Goal: Task Accomplishment & Management: Use online tool/utility

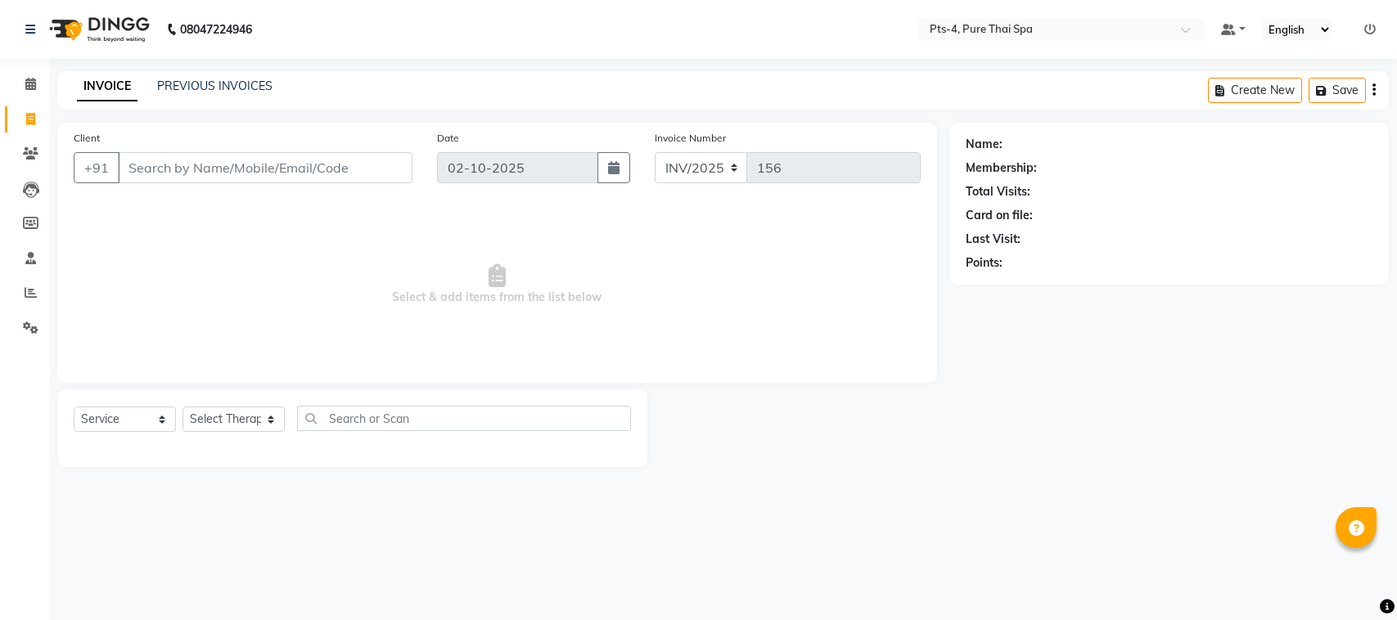
select select "service"
click at [188, 80] on link "PREVIOUS INVOICES" at bounding box center [214, 86] width 115 height 15
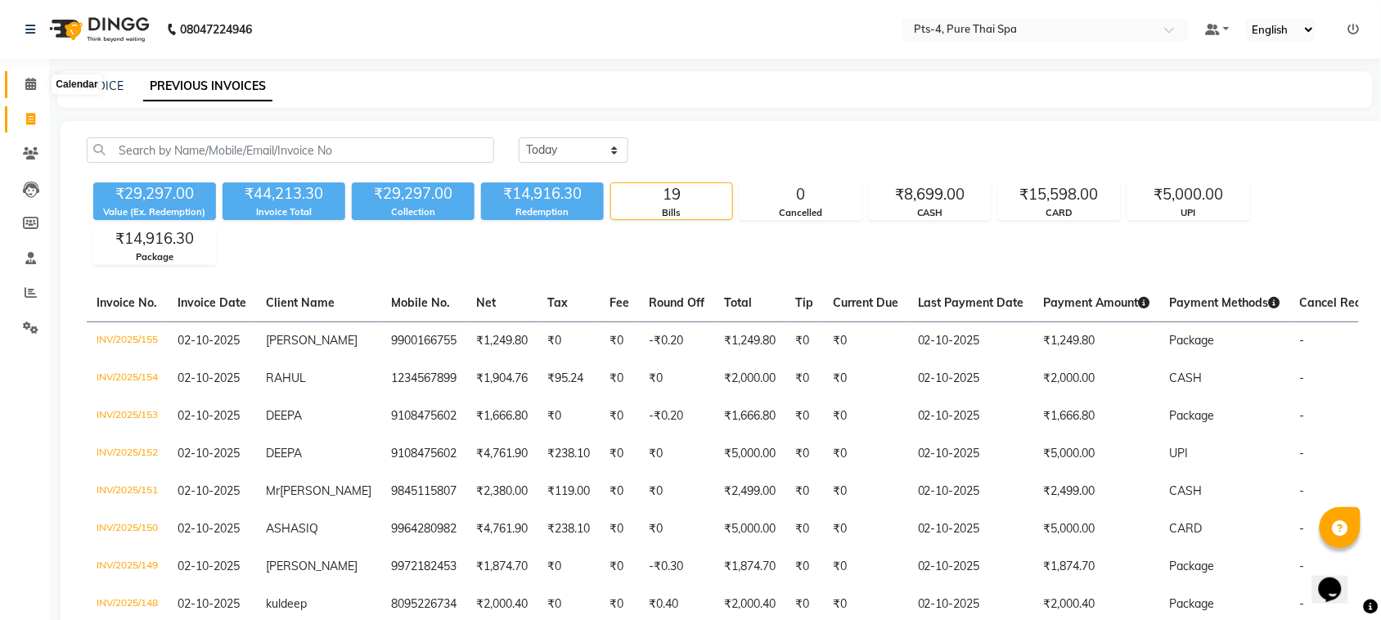
click at [34, 88] on icon at bounding box center [30, 84] width 11 height 12
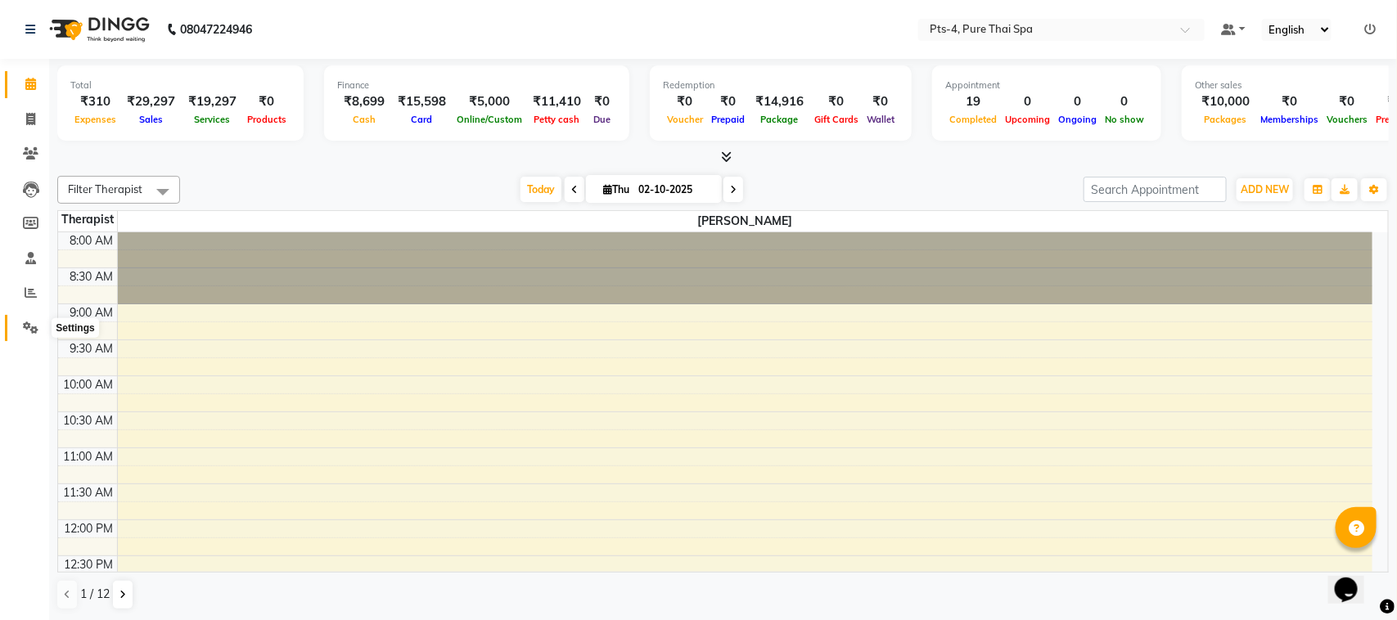
click at [25, 336] on span at bounding box center [30, 328] width 29 height 19
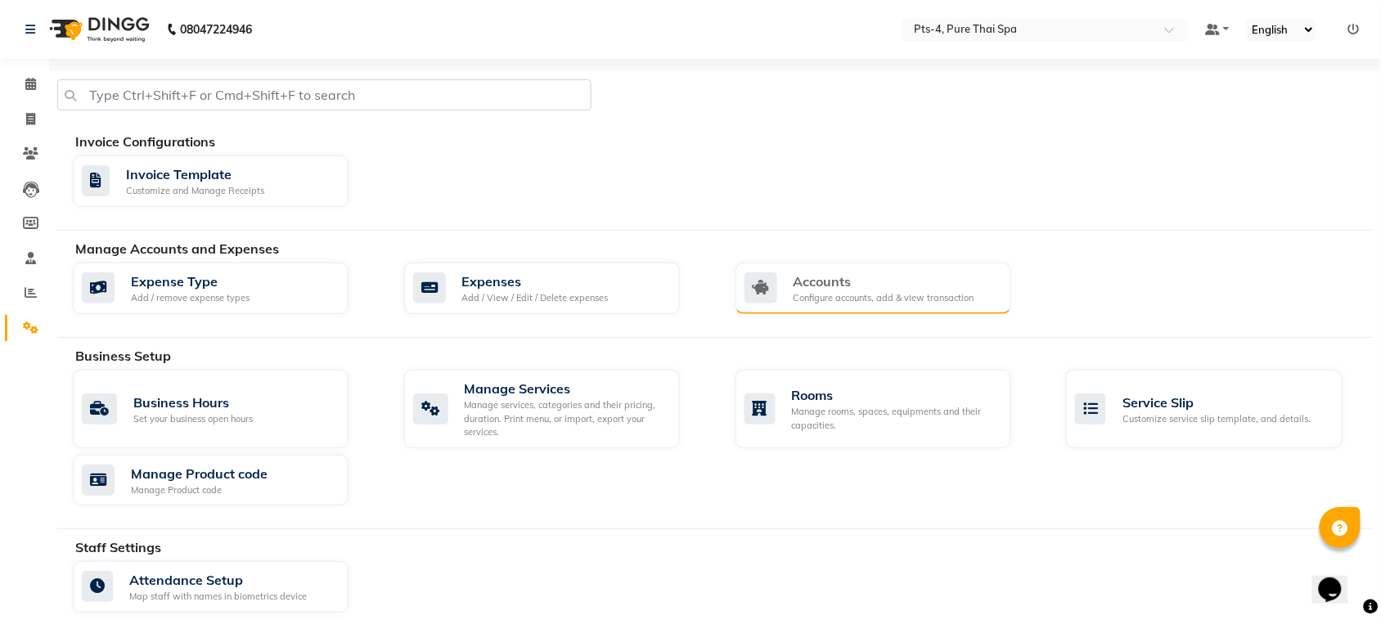
click at [866, 286] on div "Accounts" at bounding box center [884, 282] width 181 height 20
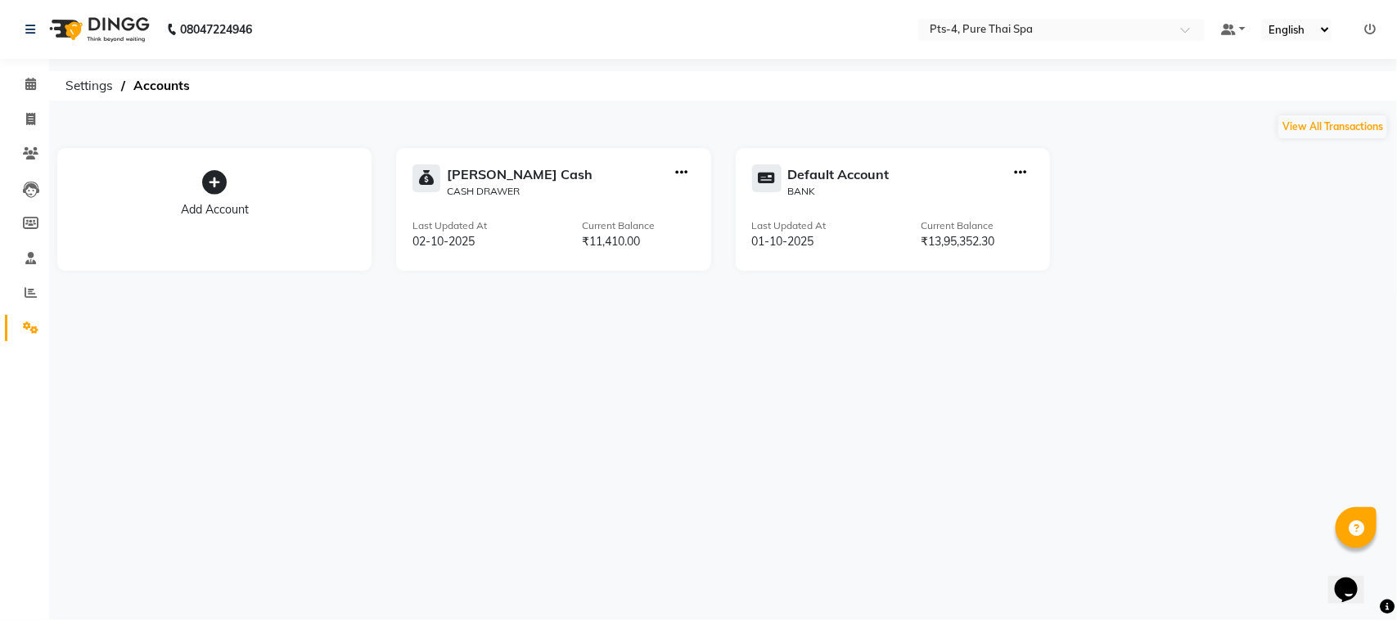
click at [518, 213] on div "[PERSON_NAME] Cash CASH DRAWER Last Updated At [DATE] Current Balance ₹11,410.00" at bounding box center [553, 209] width 314 height 123
click at [597, 187] on div "[PERSON_NAME] Cash CASH DRAWER" at bounding box center [553, 181] width 282 height 34
click at [845, 202] on div "Default Account BANK Last Updated At [DATE] Current Balance ₹13,95,352.30" at bounding box center [893, 209] width 314 height 123
click at [26, 116] on icon at bounding box center [30, 119] width 9 height 12
select select "service"
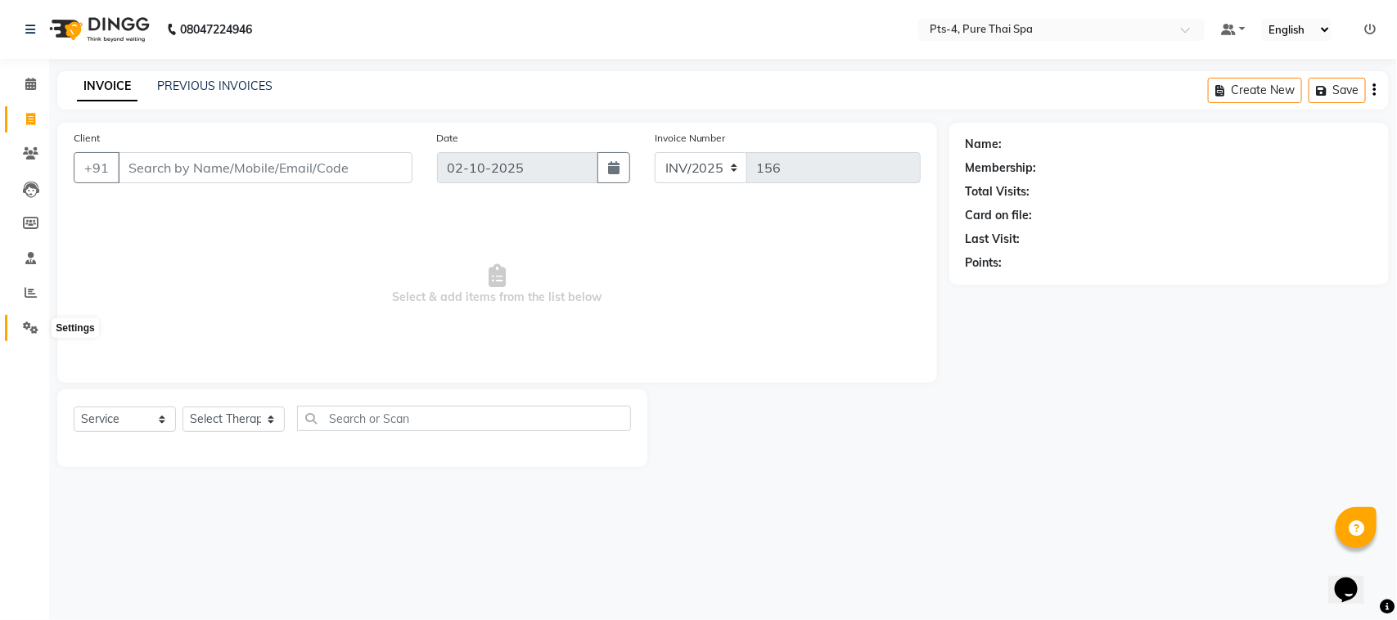
click at [31, 322] on icon at bounding box center [31, 328] width 16 height 12
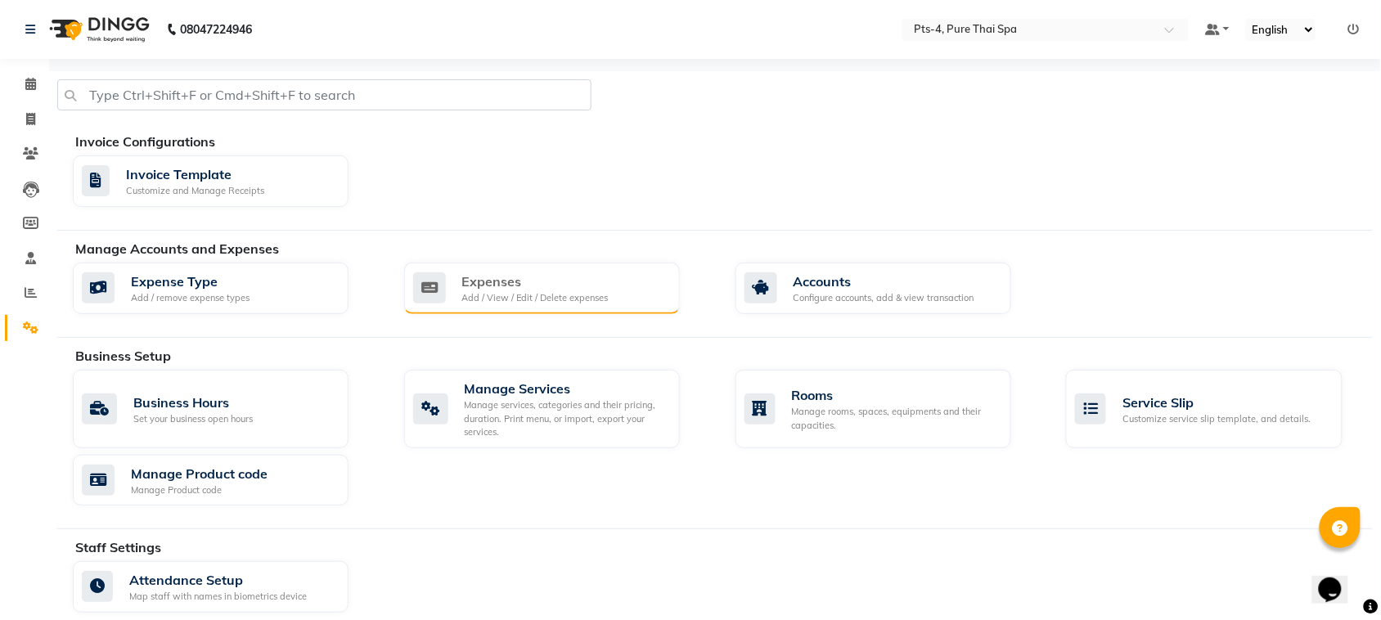
click at [522, 289] on div "Expenses" at bounding box center [535, 282] width 146 height 20
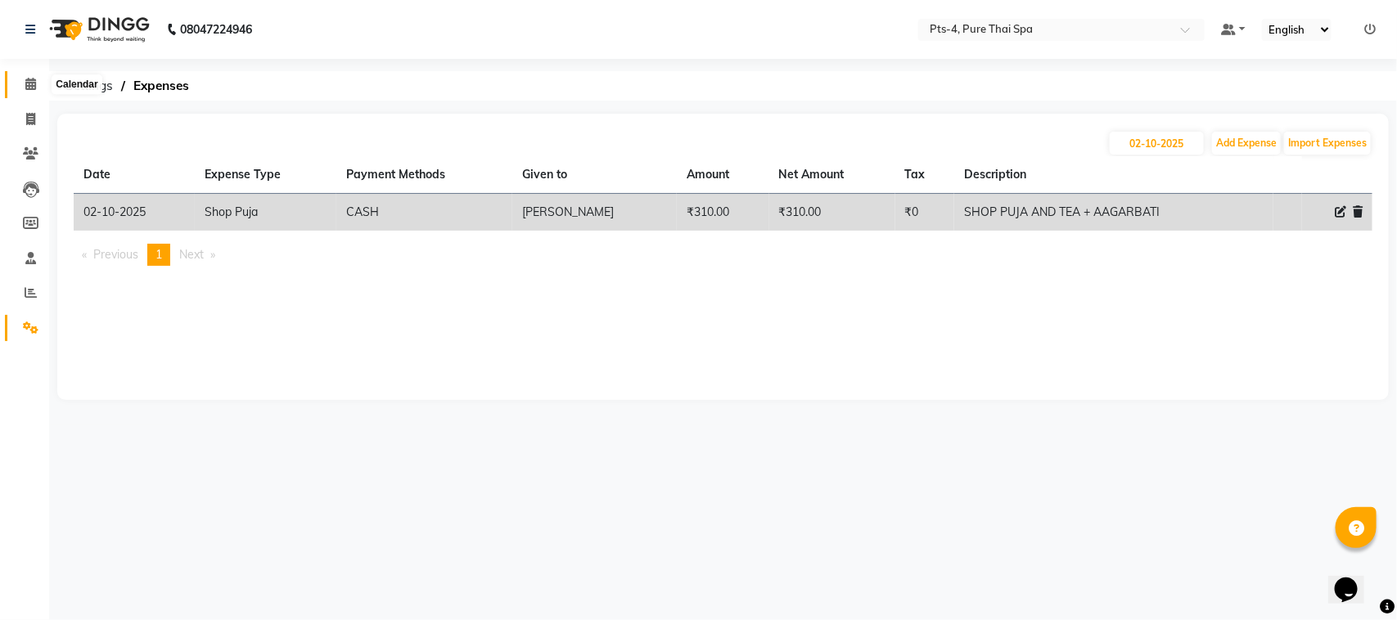
click at [25, 88] on icon at bounding box center [30, 84] width 11 height 12
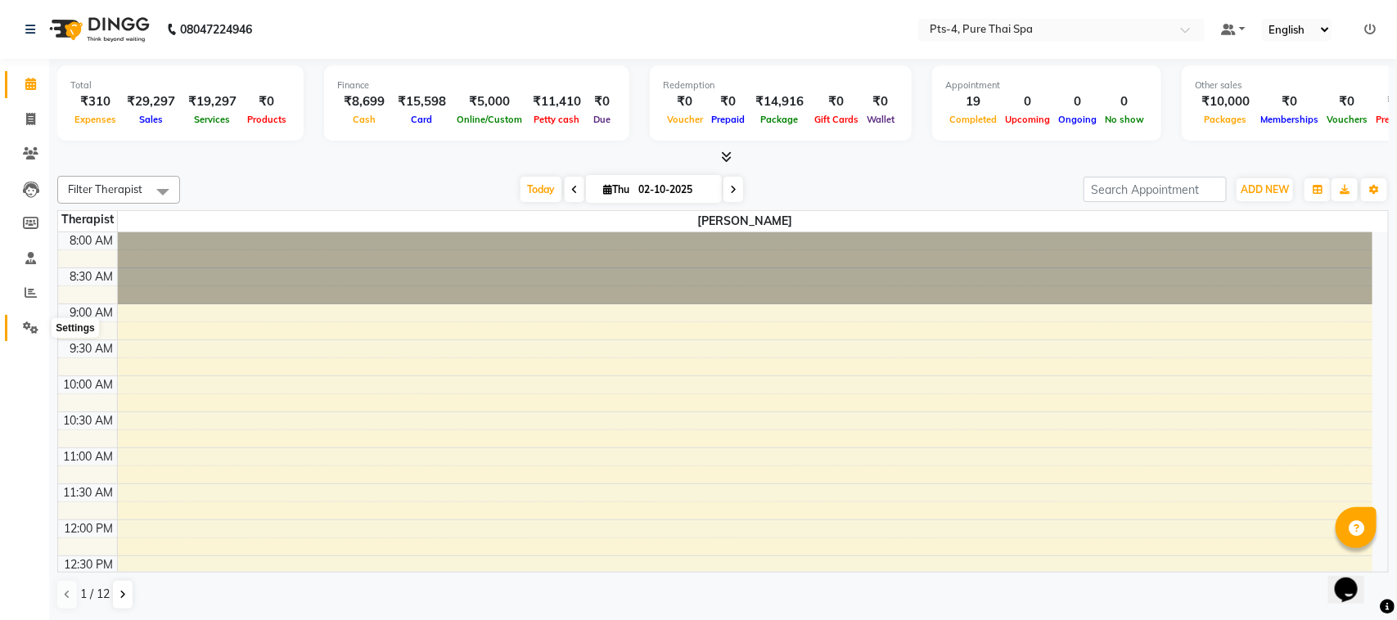
click at [25, 330] on icon at bounding box center [31, 328] width 16 height 12
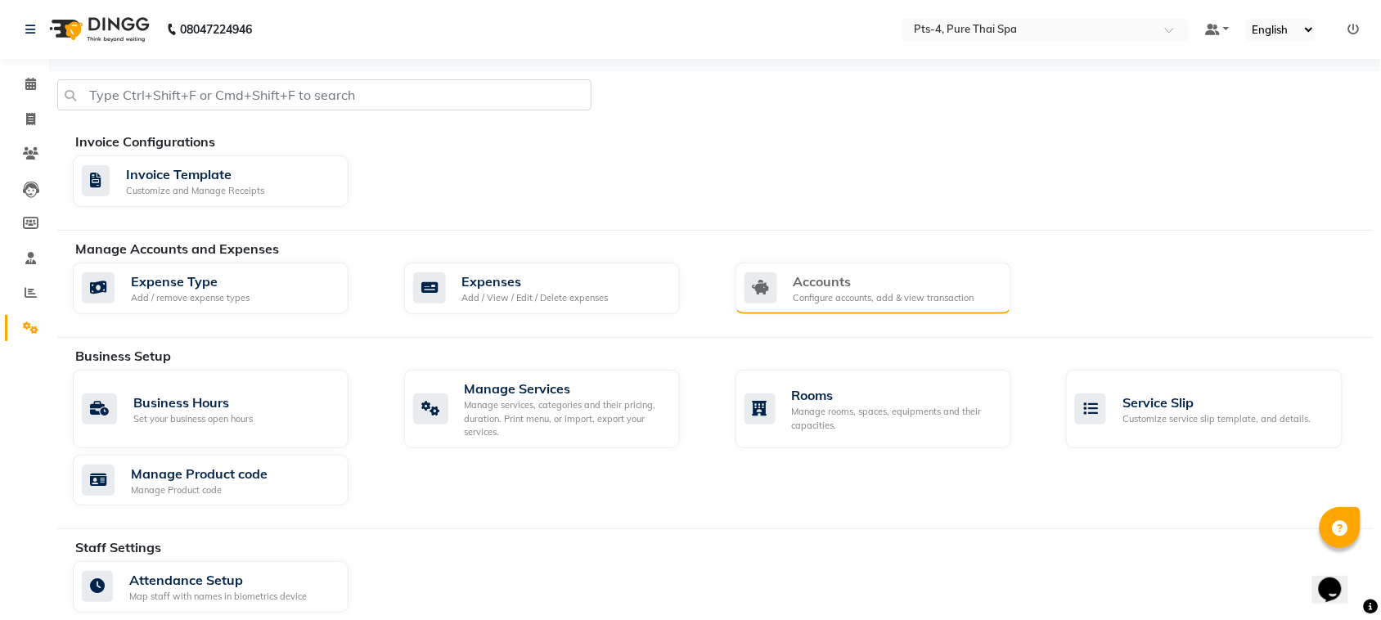
click at [836, 287] on div "Accounts" at bounding box center [884, 282] width 181 height 20
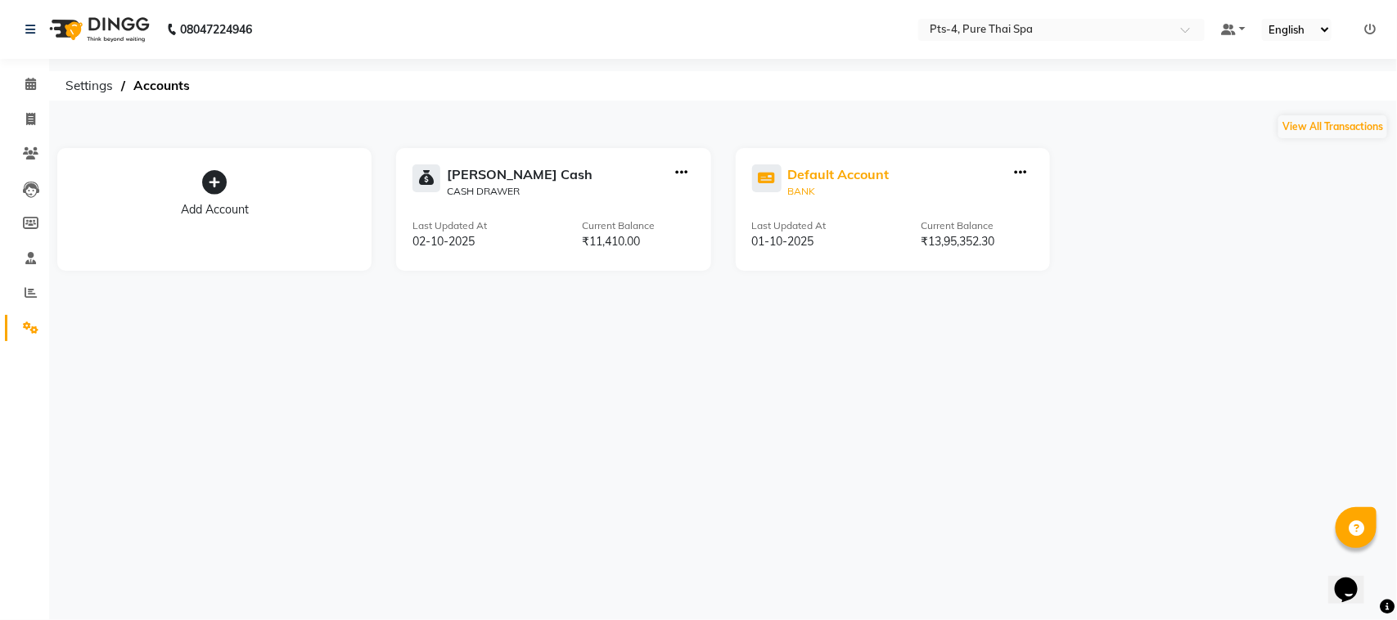
click at [852, 169] on div "Default Account" at bounding box center [838, 174] width 101 height 20
select select "5481"
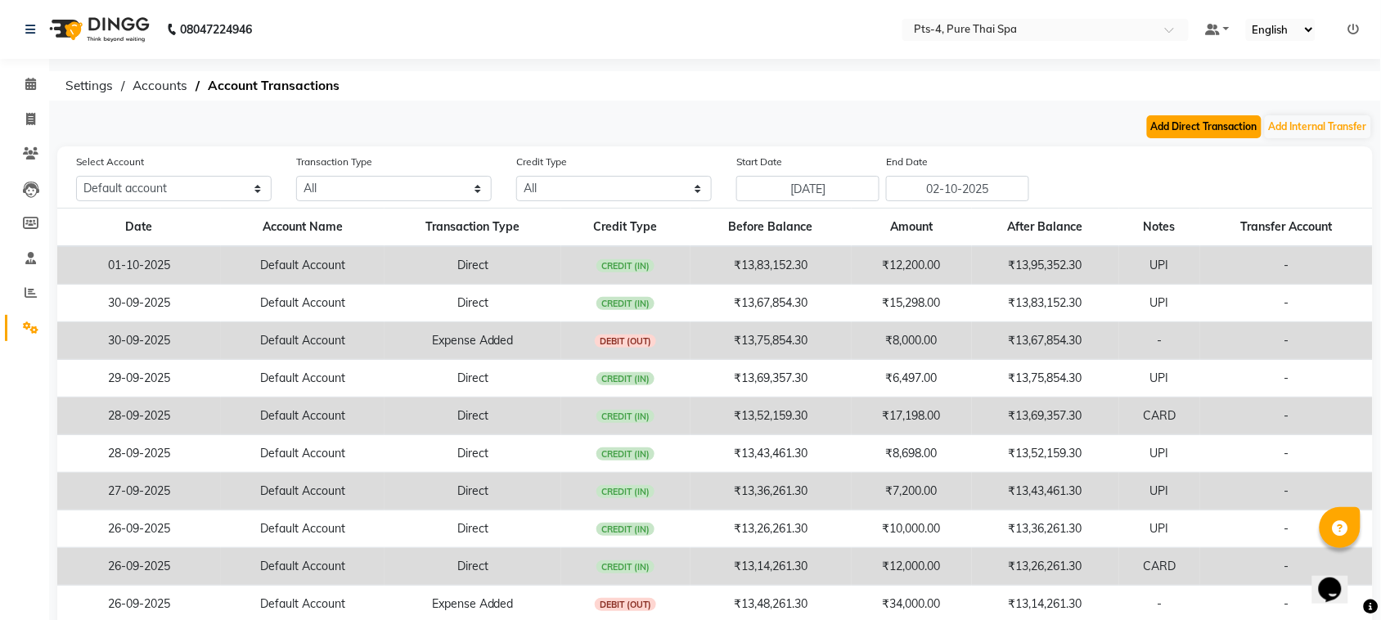
click at [1221, 127] on button "Add Direct Transaction" at bounding box center [1204, 126] width 115 height 23
select select "direct"
select select "5481"
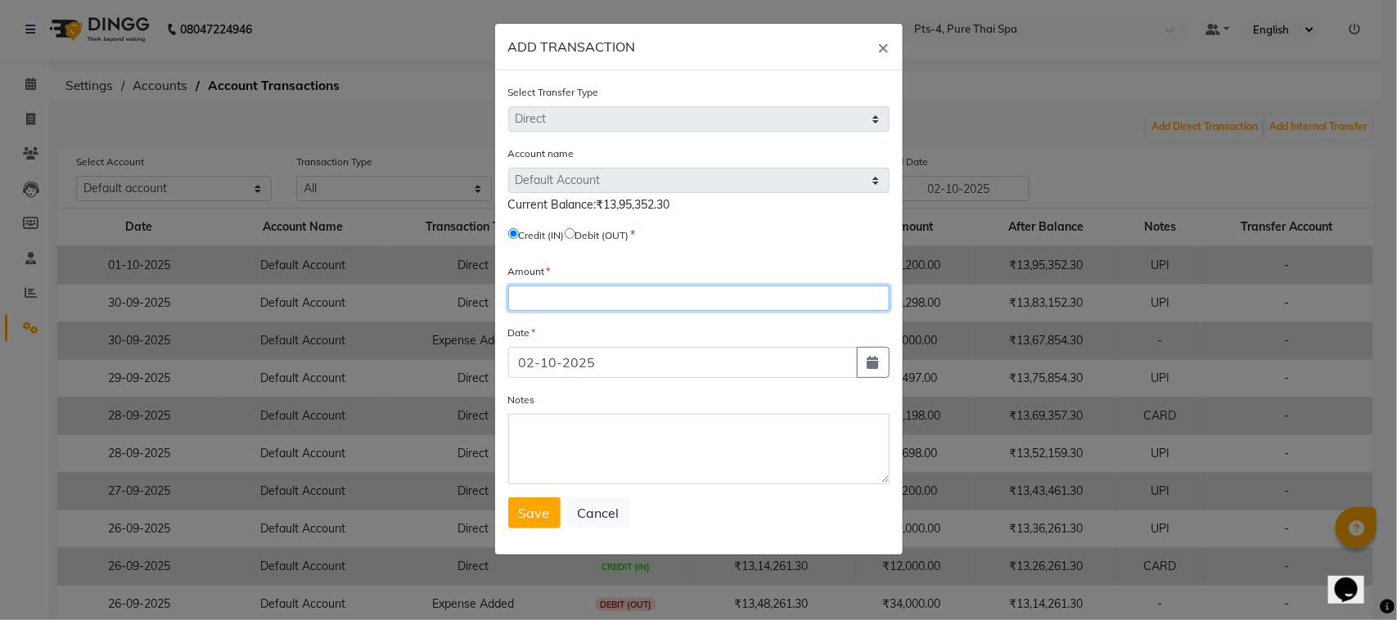
click at [607, 295] on input "number" at bounding box center [698, 298] width 381 height 25
type input "6500"
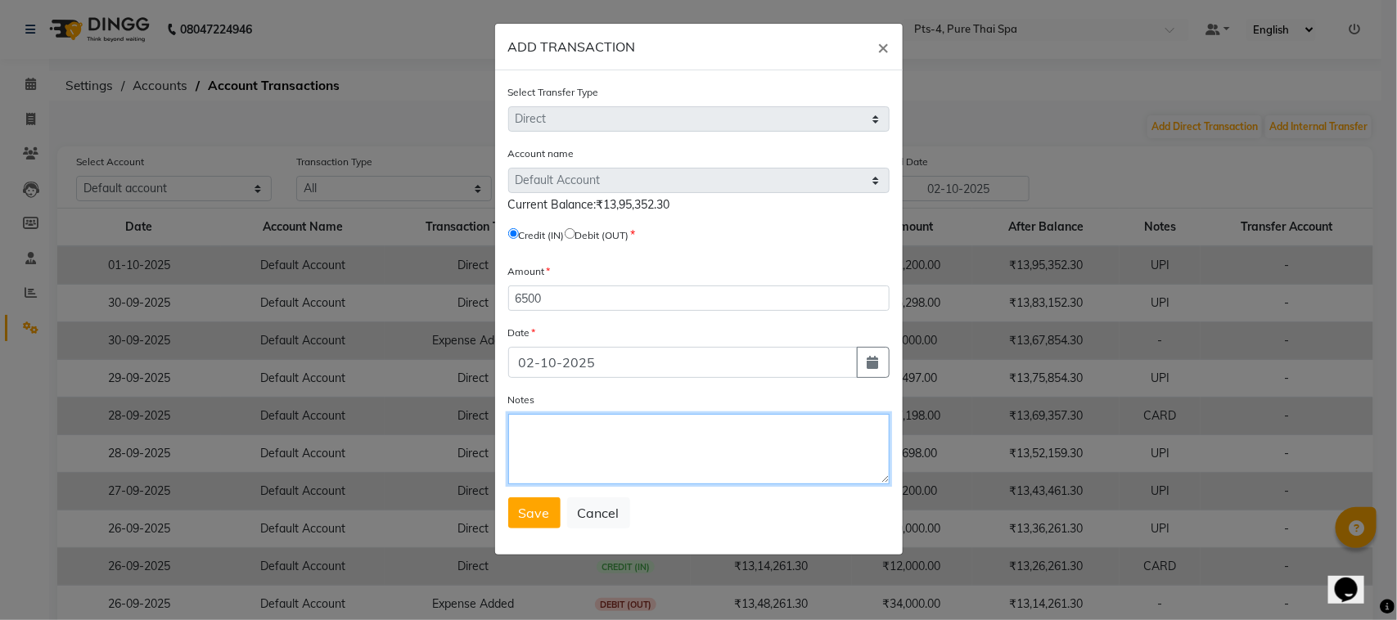
click at [638, 457] on textarea "Notes" at bounding box center [698, 449] width 381 height 70
type textarea "UPI"
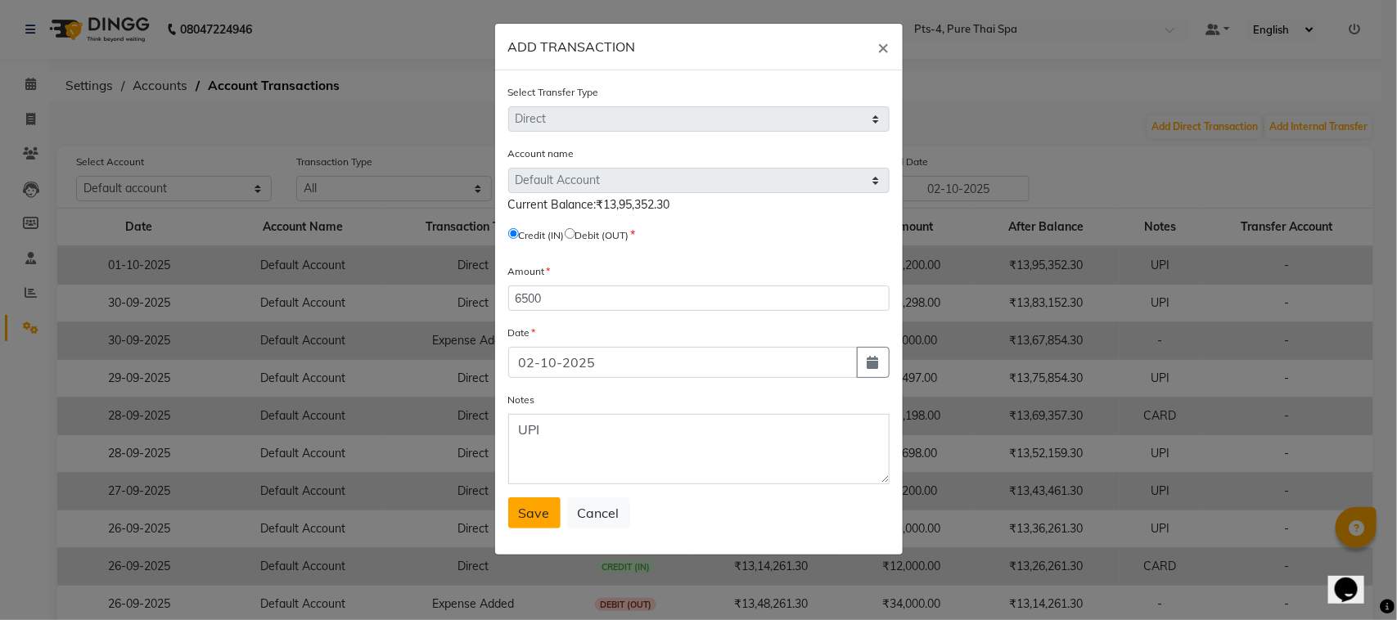
click at [551, 524] on button "Save" at bounding box center [534, 513] width 52 height 31
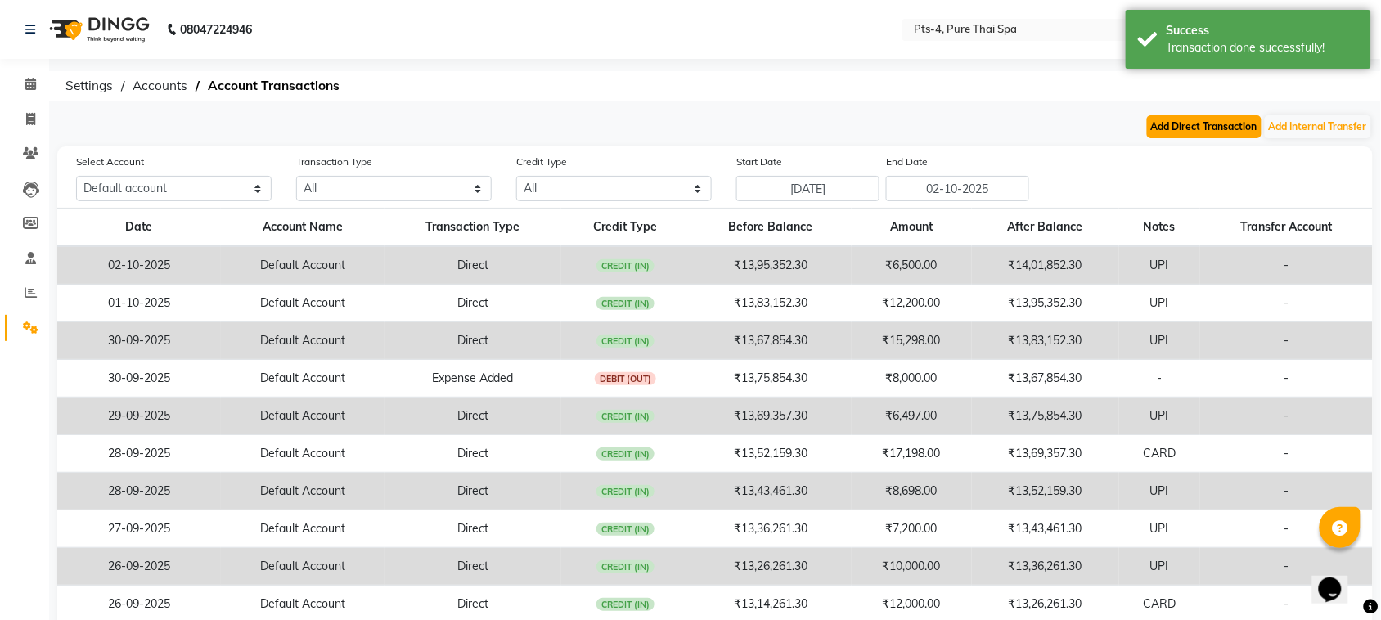
click at [1249, 121] on button "Add Direct Transaction" at bounding box center [1204, 126] width 115 height 23
select select "direct"
select select "5481"
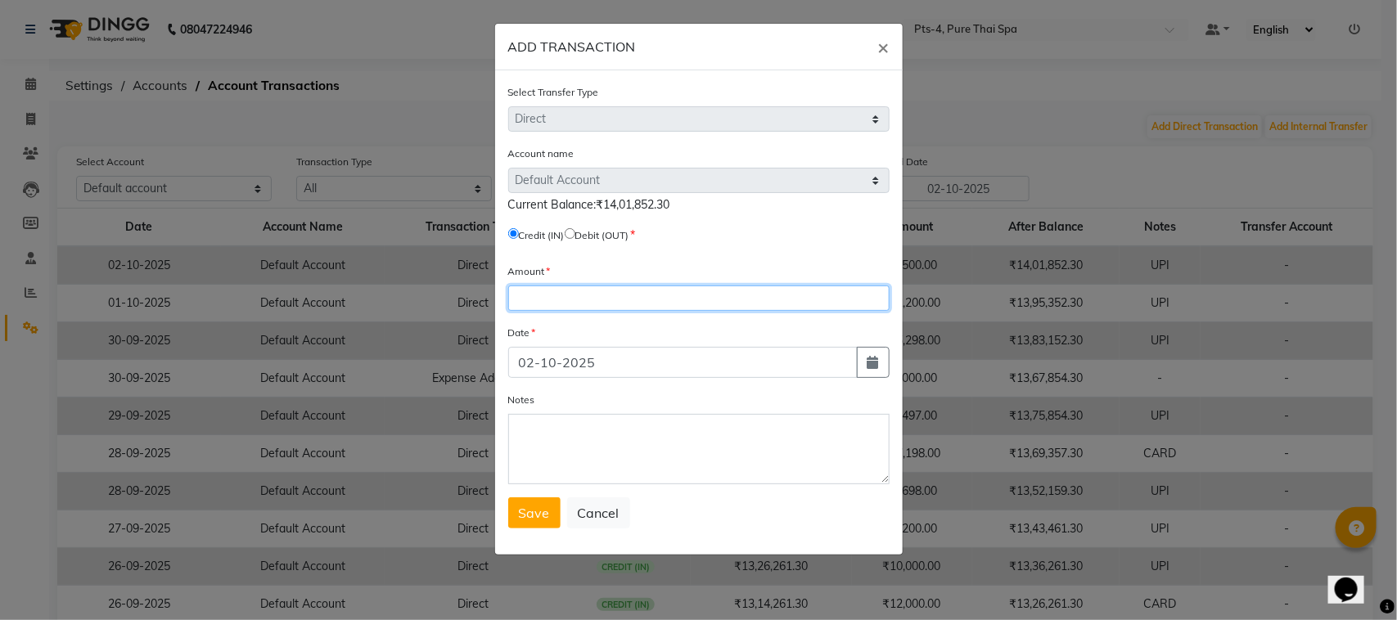
click at [575, 295] on input "number" at bounding box center [698, 298] width 381 height 25
type input "15598"
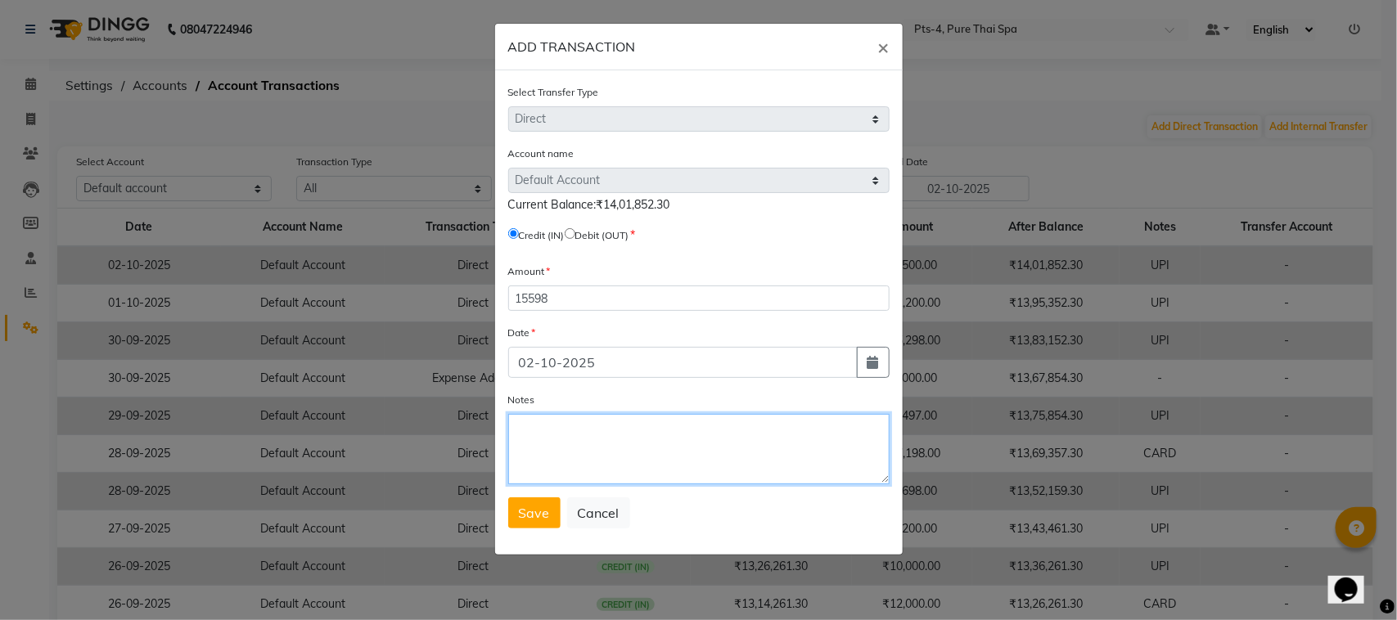
click at [651, 428] on textarea "Notes" at bounding box center [698, 449] width 381 height 70
type textarea "CARD"
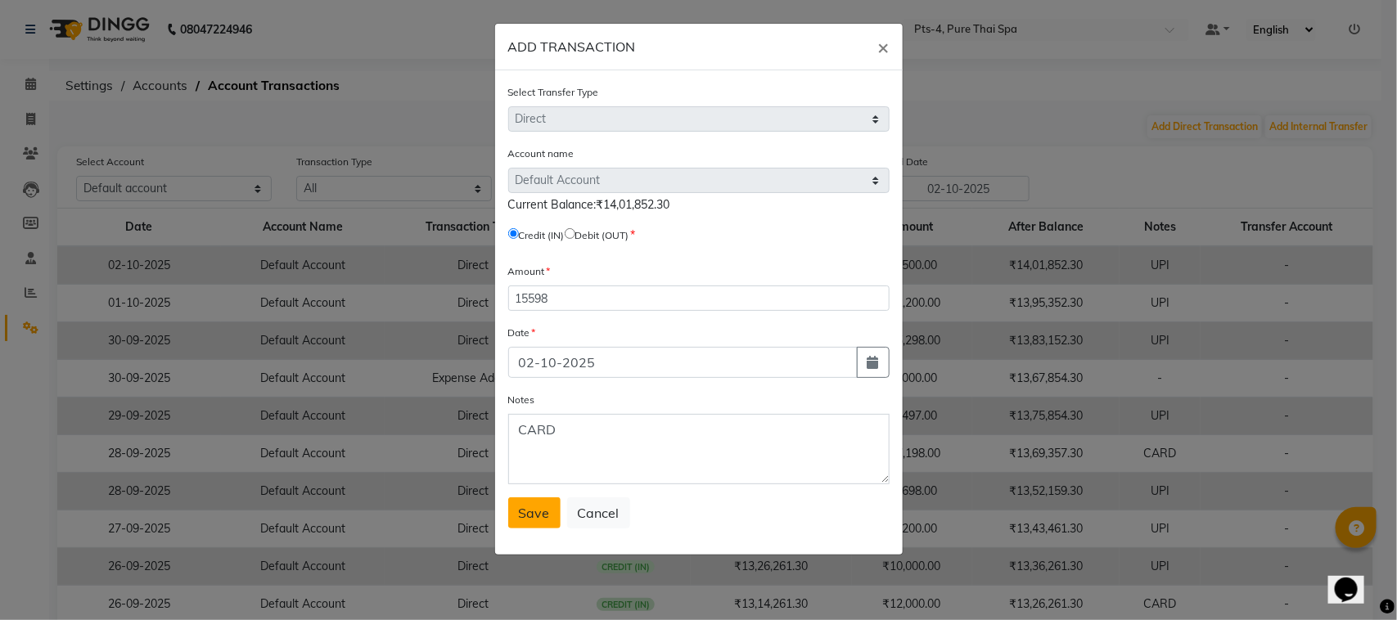
click at [525, 514] on span "Save" at bounding box center [534, 513] width 31 height 16
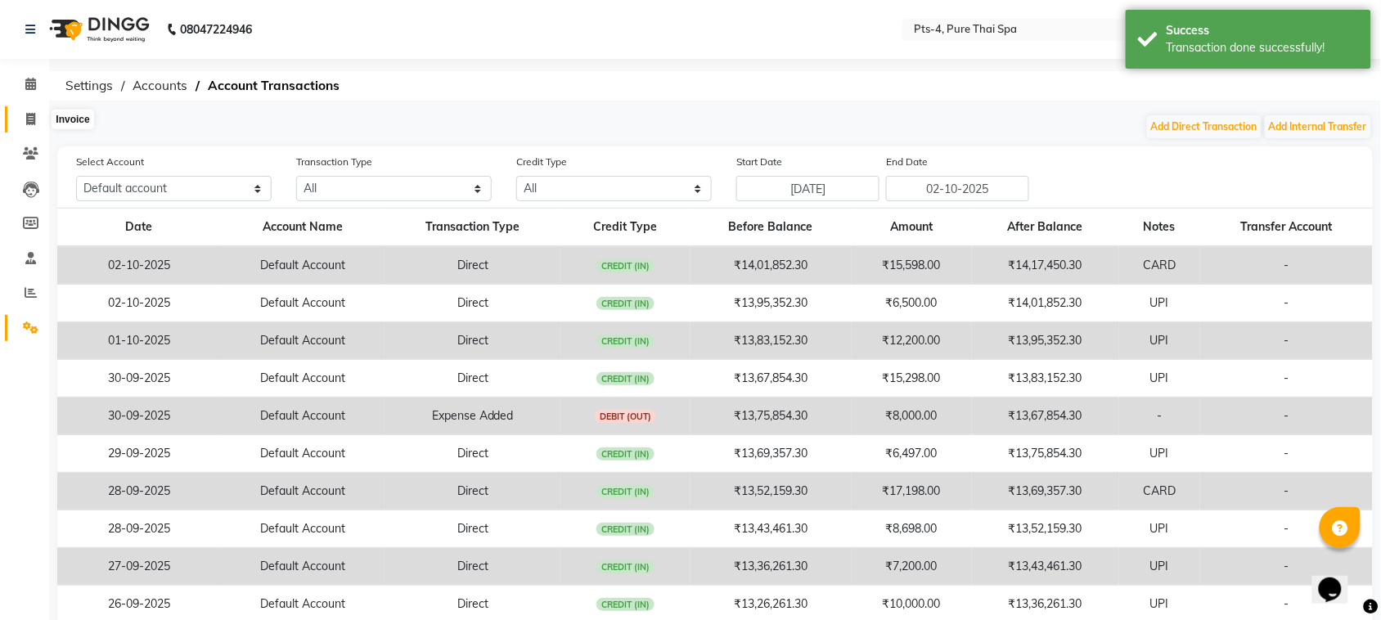
click at [29, 116] on icon at bounding box center [30, 119] width 9 height 12
select select "service"
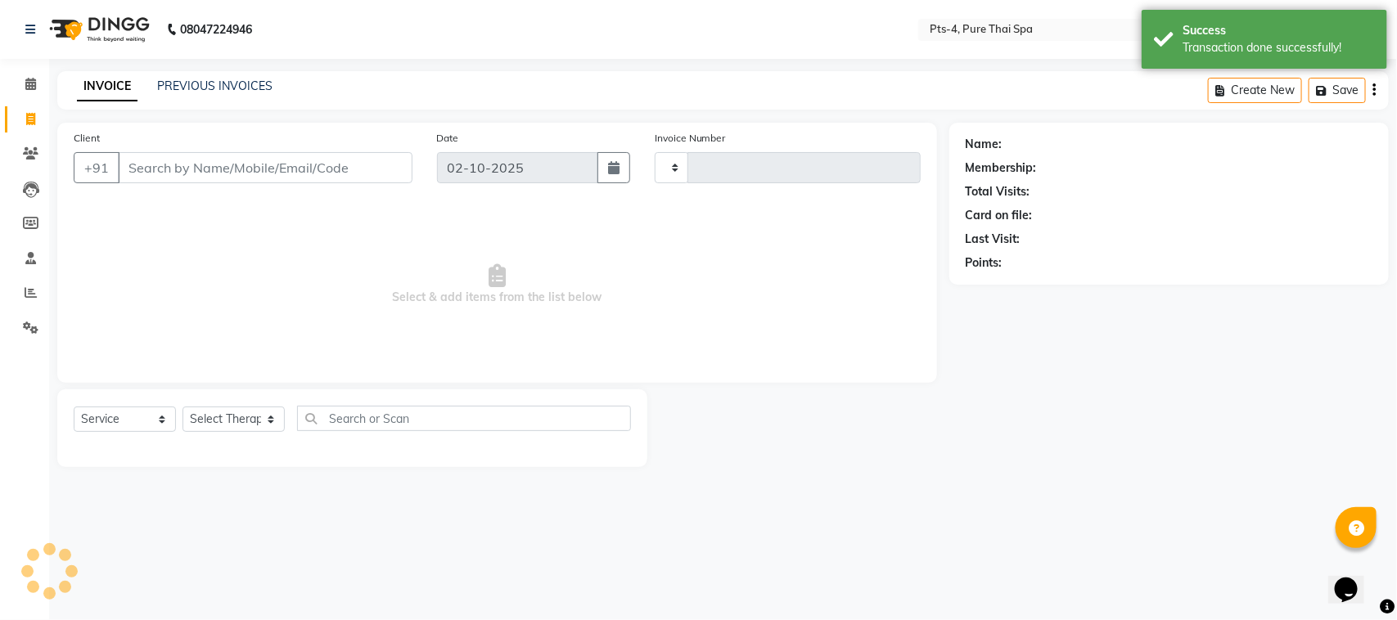
type input "156"
select select "9046"
click at [169, 96] on div "INVOICE PREVIOUS INVOICES" at bounding box center [174, 87] width 235 height 19
click at [184, 87] on link "PREVIOUS INVOICES" at bounding box center [214, 86] width 115 height 15
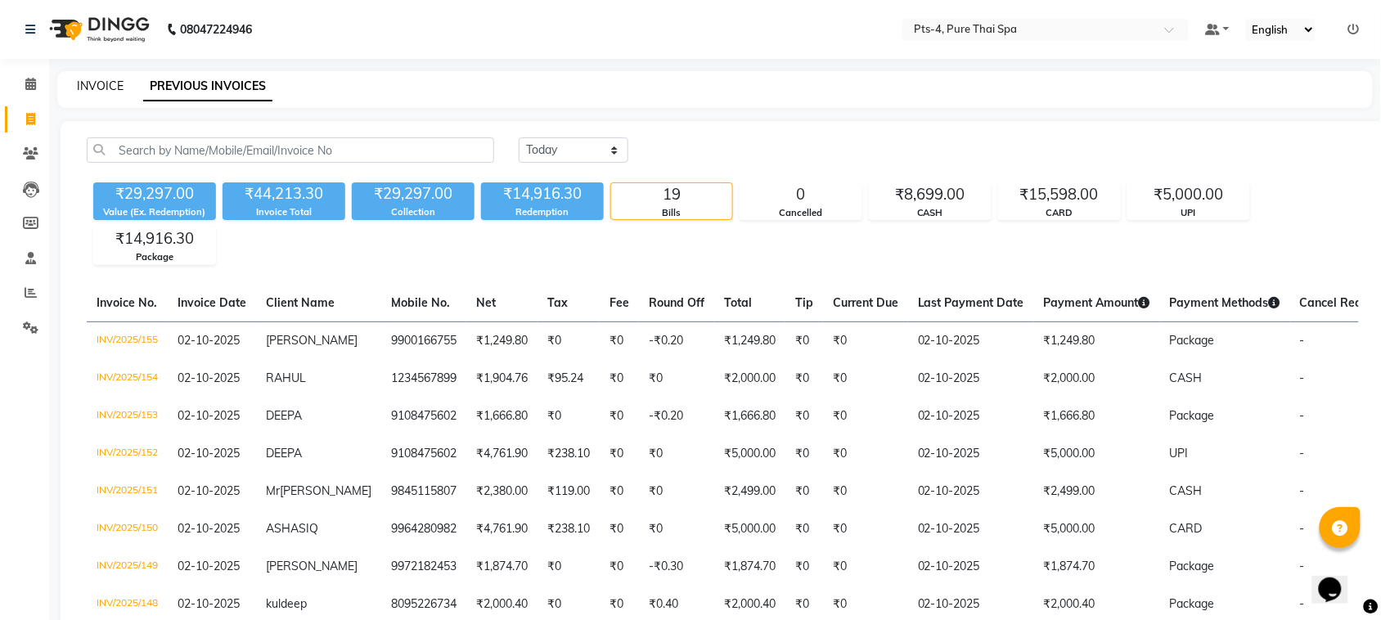
click at [99, 88] on link "INVOICE" at bounding box center [100, 86] width 47 height 15
select select "service"
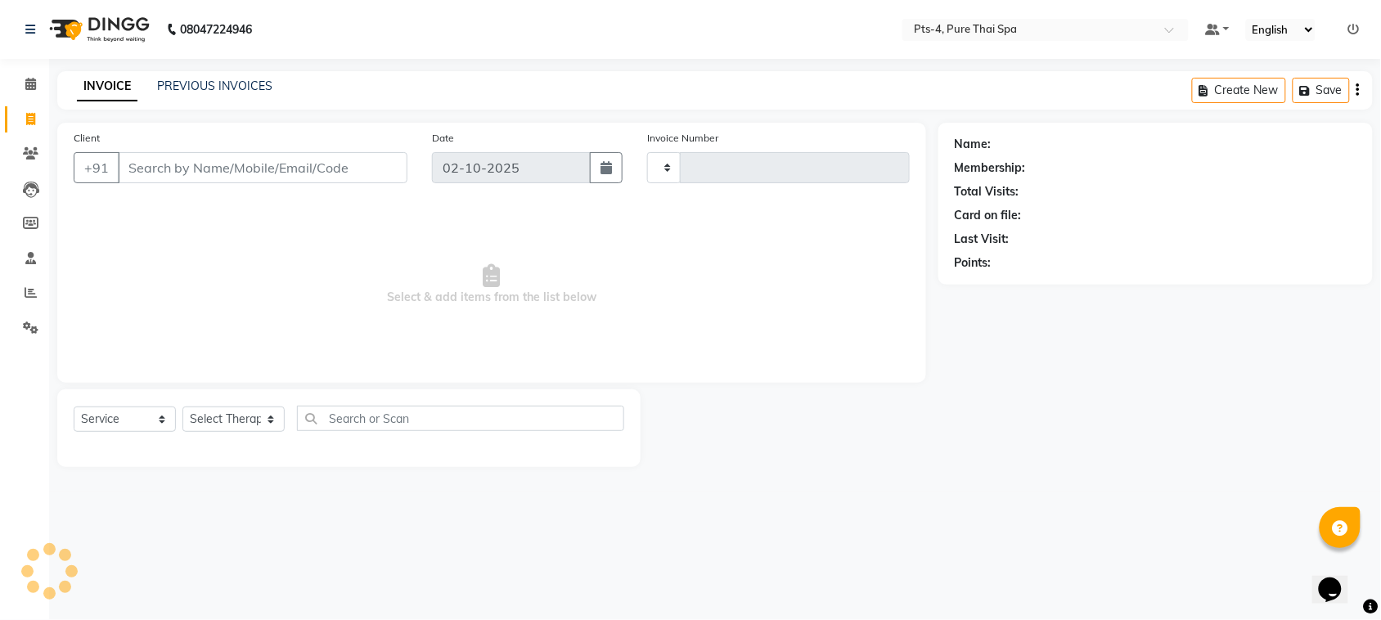
type input "156"
select select "9046"
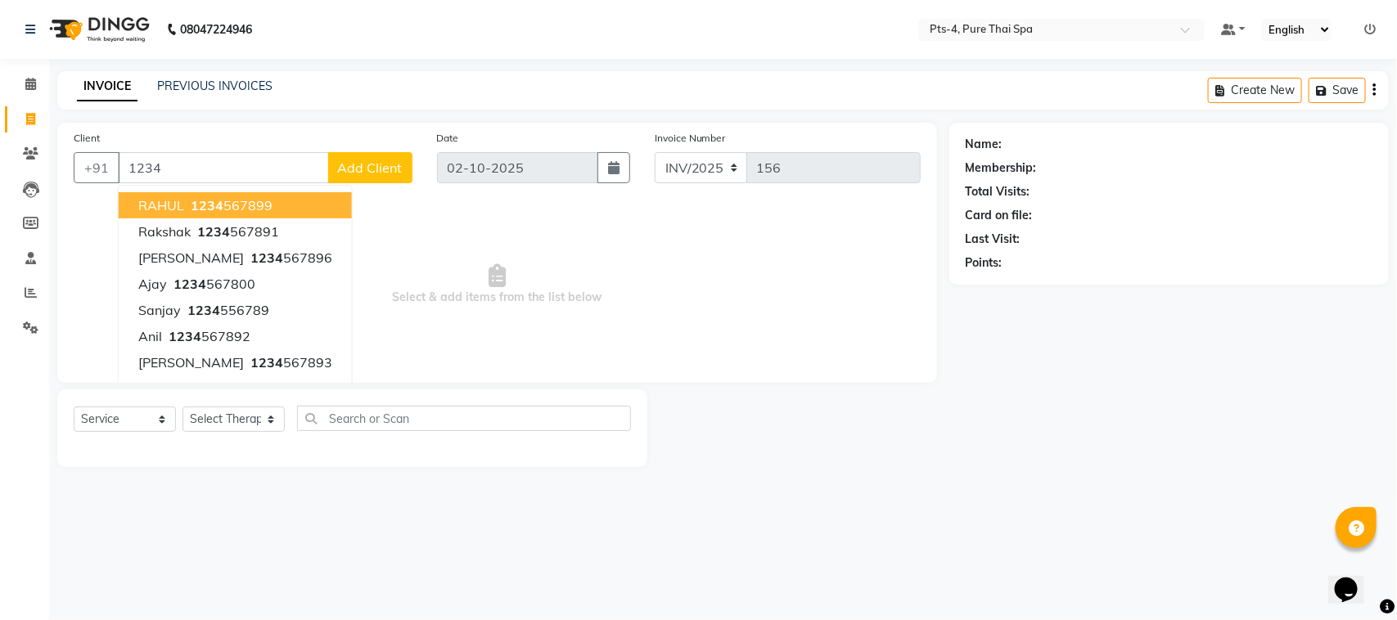
click at [226, 201] on ngb-highlight "1234 567899" at bounding box center [229, 205] width 85 height 16
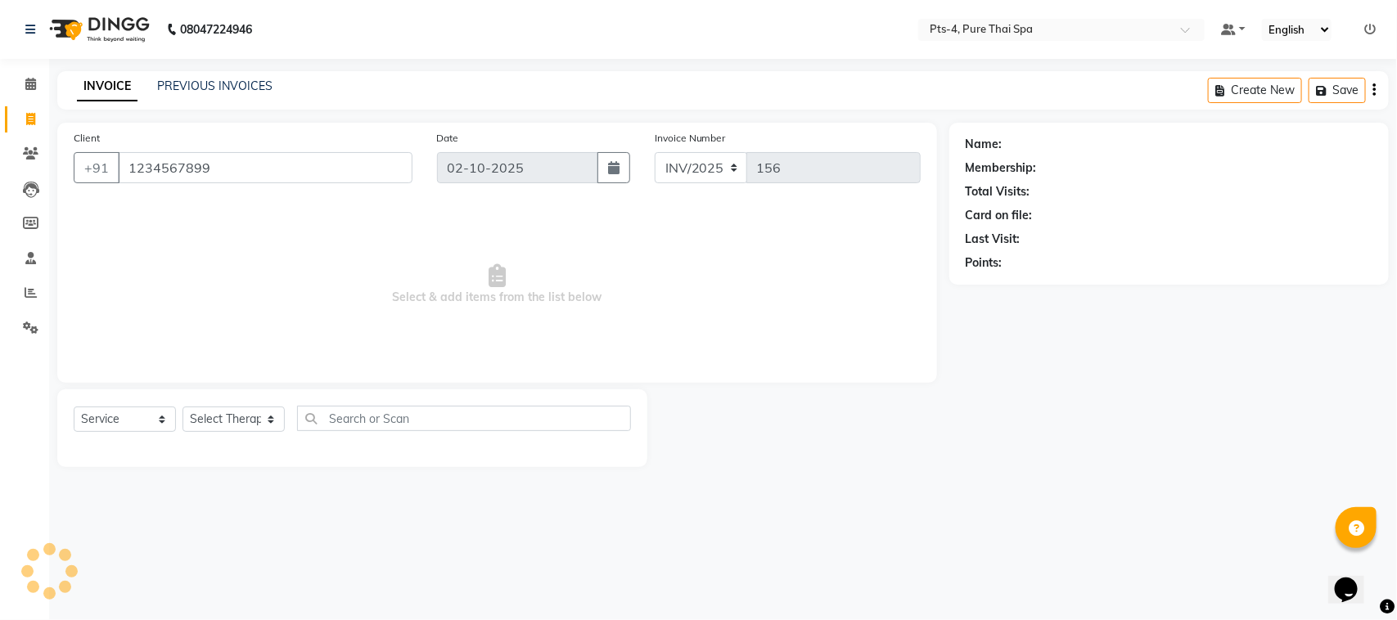
type input "1234567899"
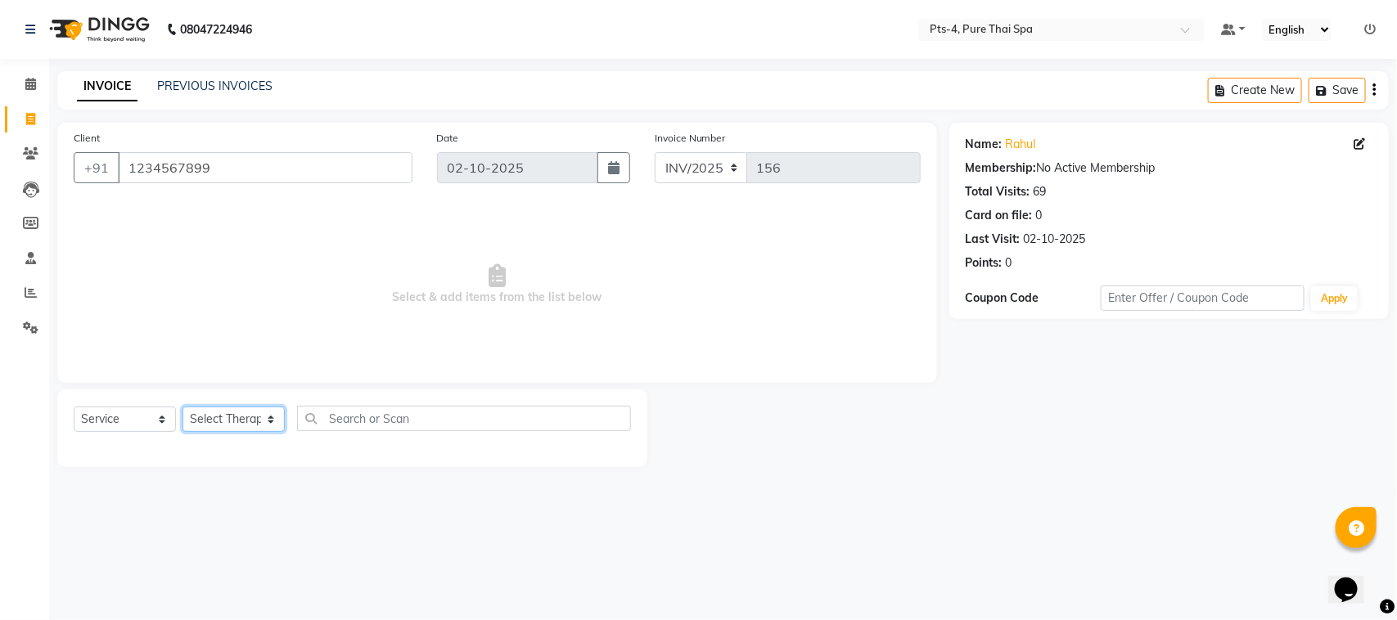
click at [233, 415] on select "Select Therapist [PERSON_NAME] NE [PERSON_NAME] anyone [PERSON_NAME] [PERSON_NA…" at bounding box center [233, 419] width 102 height 25
select select "48980"
click at [182, 407] on select "Select Therapist [PERSON_NAME] NE [PERSON_NAME] anyone [PERSON_NAME] [PERSON_NA…" at bounding box center [233, 419] width 102 height 25
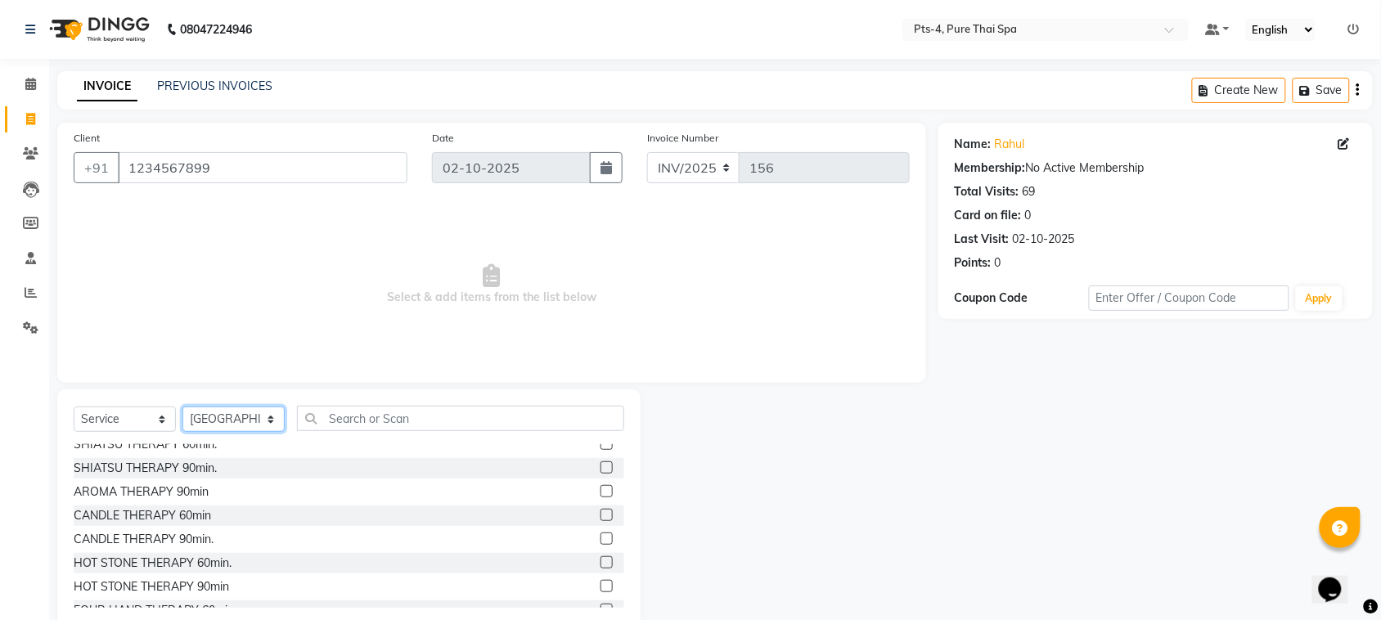
scroll to position [428, 0]
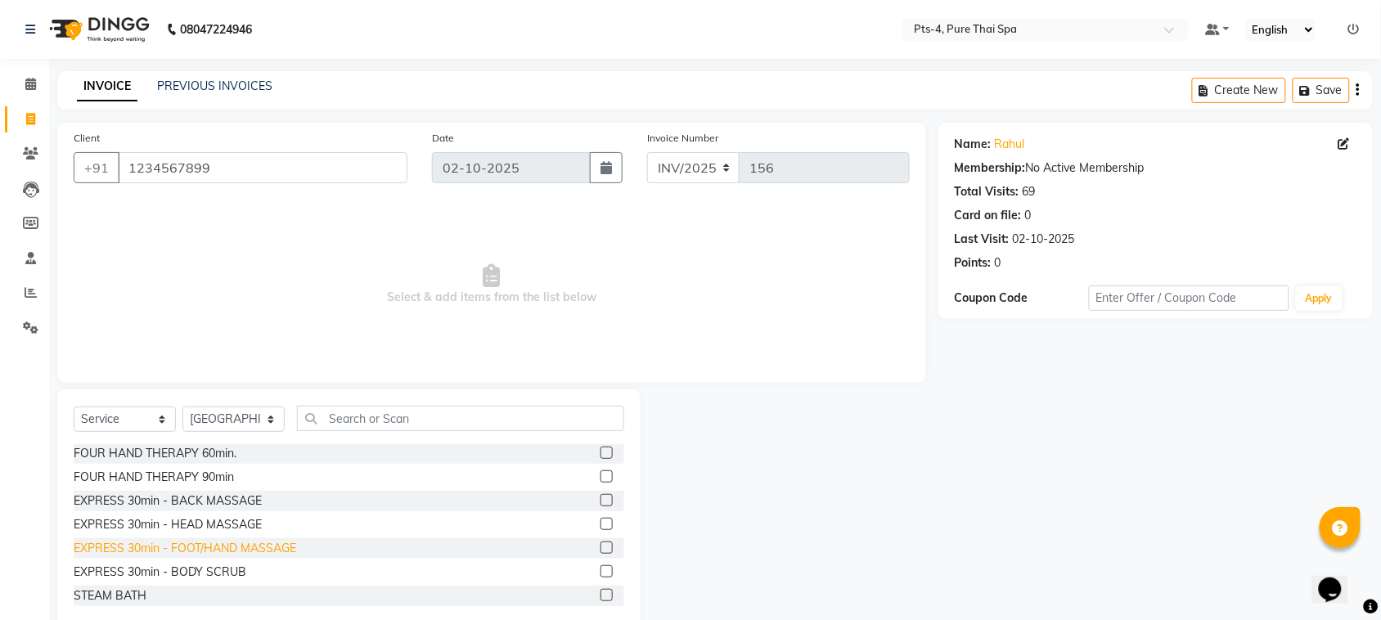
click at [285, 548] on div "EXPRESS 30min - FOOT/HAND MASSAGE" at bounding box center [185, 548] width 223 height 17
checkbox input "false"
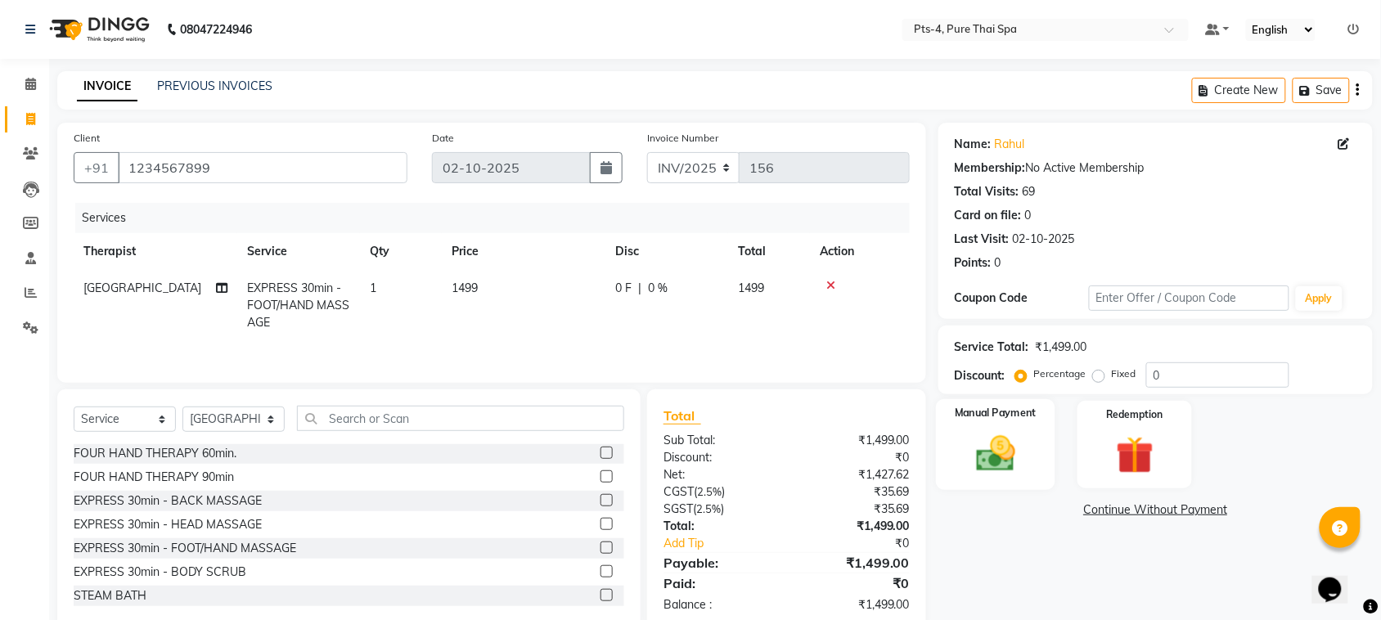
click at [991, 451] on img at bounding box center [996, 453] width 64 height 45
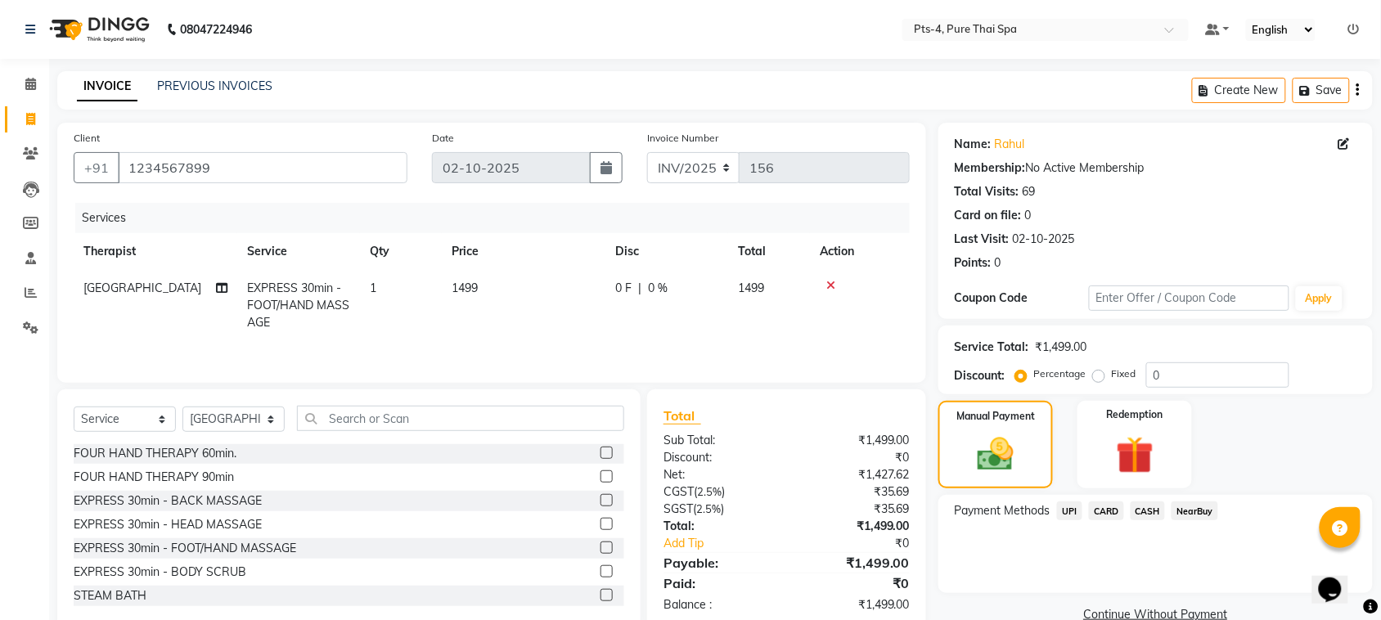
click at [1072, 511] on span "UPI" at bounding box center [1069, 511] width 25 height 19
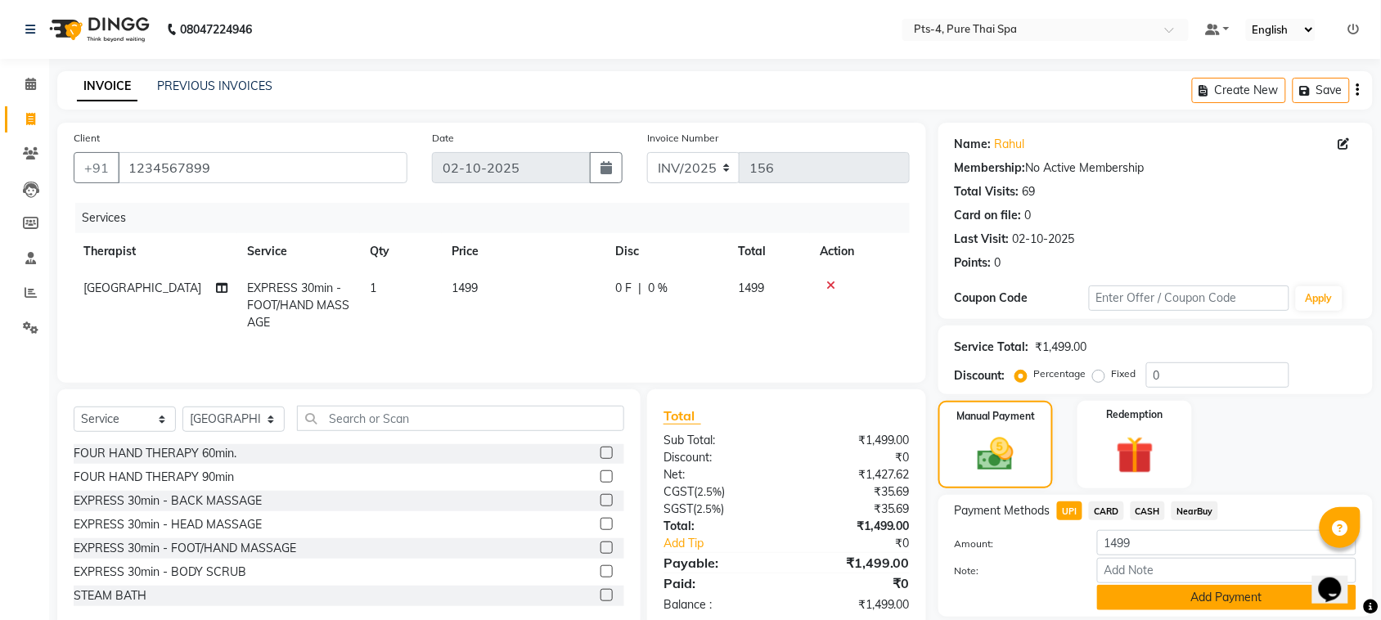
click at [1132, 596] on button "Add Payment" at bounding box center [1226, 597] width 259 height 25
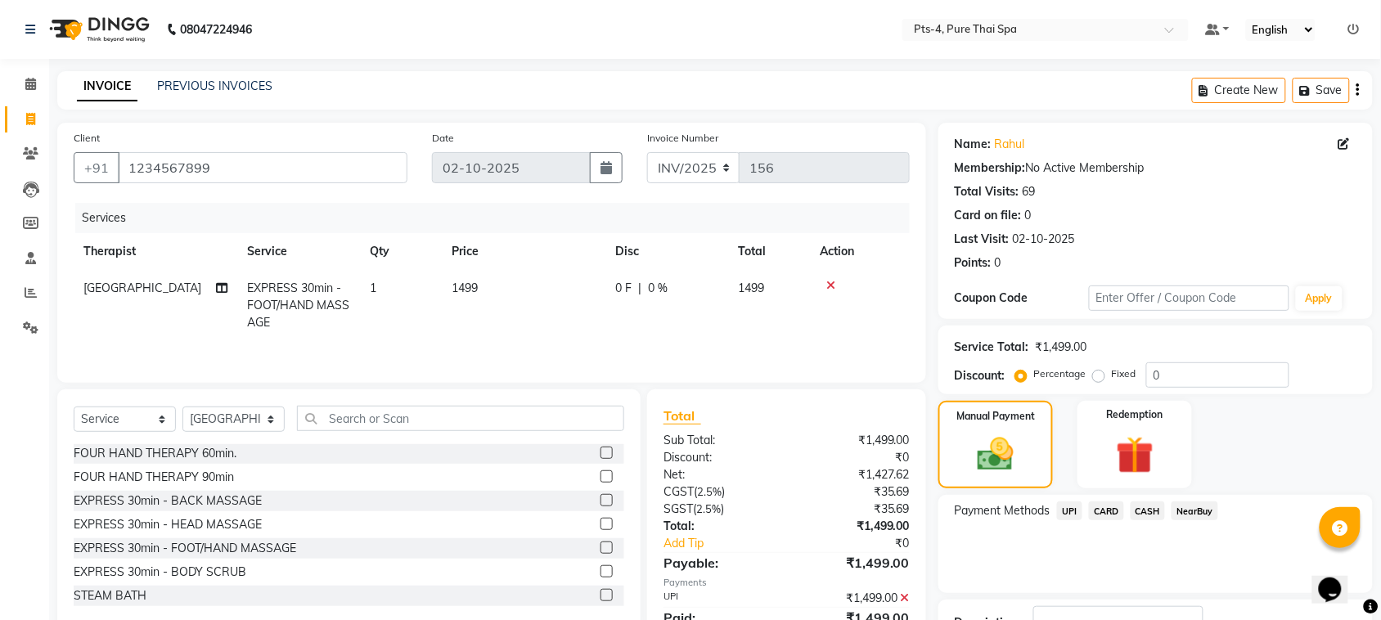
scroll to position [124, 0]
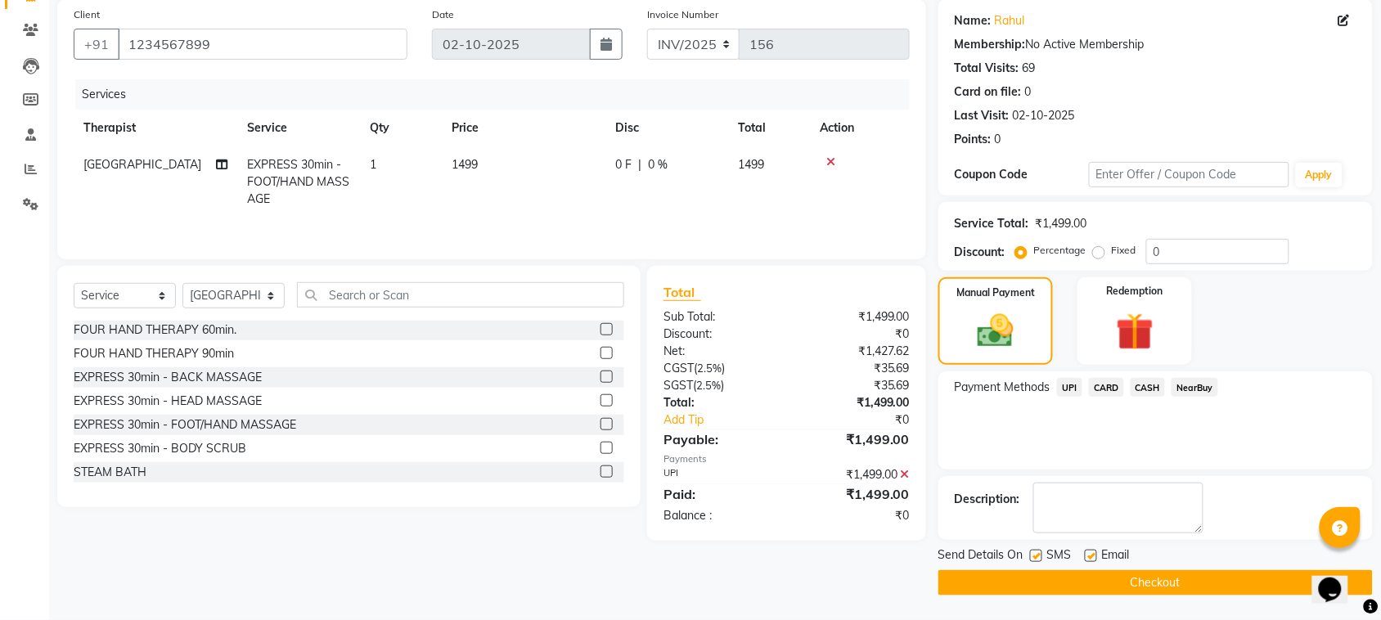
drag, startPoint x: 1035, startPoint y: 556, endPoint x: 1074, endPoint y: 556, distance: 38.5
click at [1037, 556] on label at bounding box center [1036, 556] width 12 height 12
click at [1037, 556] on input "checkbox" at bounding box center [1035, 557] width 11 height 11
checkbox input "false"
click at [1090, 556] on label at bounding box center [1091, 556] width 12 height 12
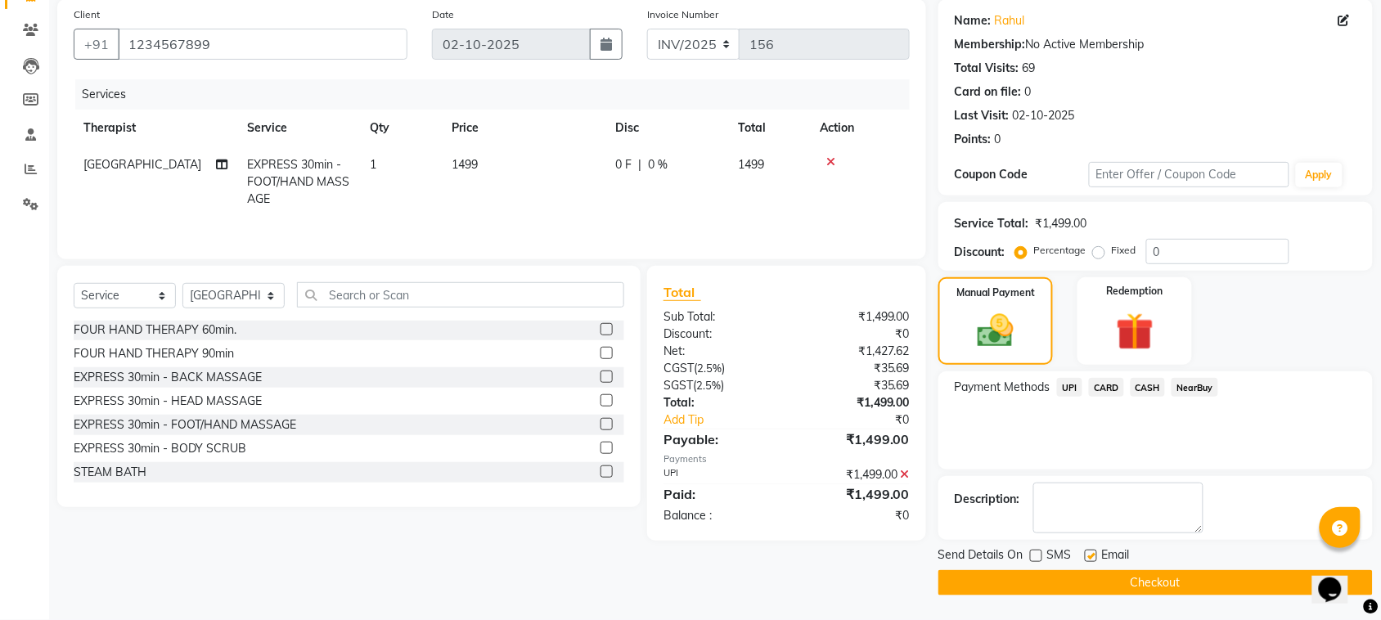
click at [1090, 556] on input "checkbox" at bounding box center [1090, 557] width 11 height 11
checkbox input "false"
click at [1062, 579] on button "Checkout" at bounding box center [1156, 582] width 435 height 25
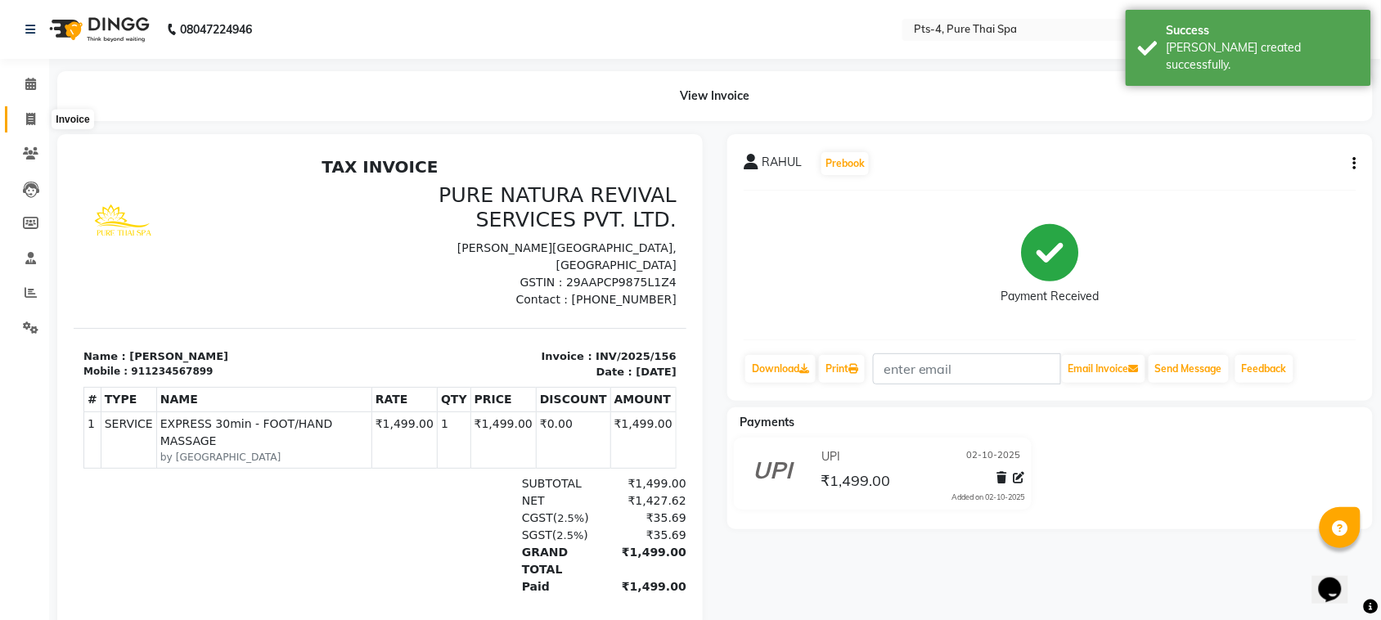
click at [27, 121] on icon at bounding box center [30, 119] width 9 height 12
select select "service"
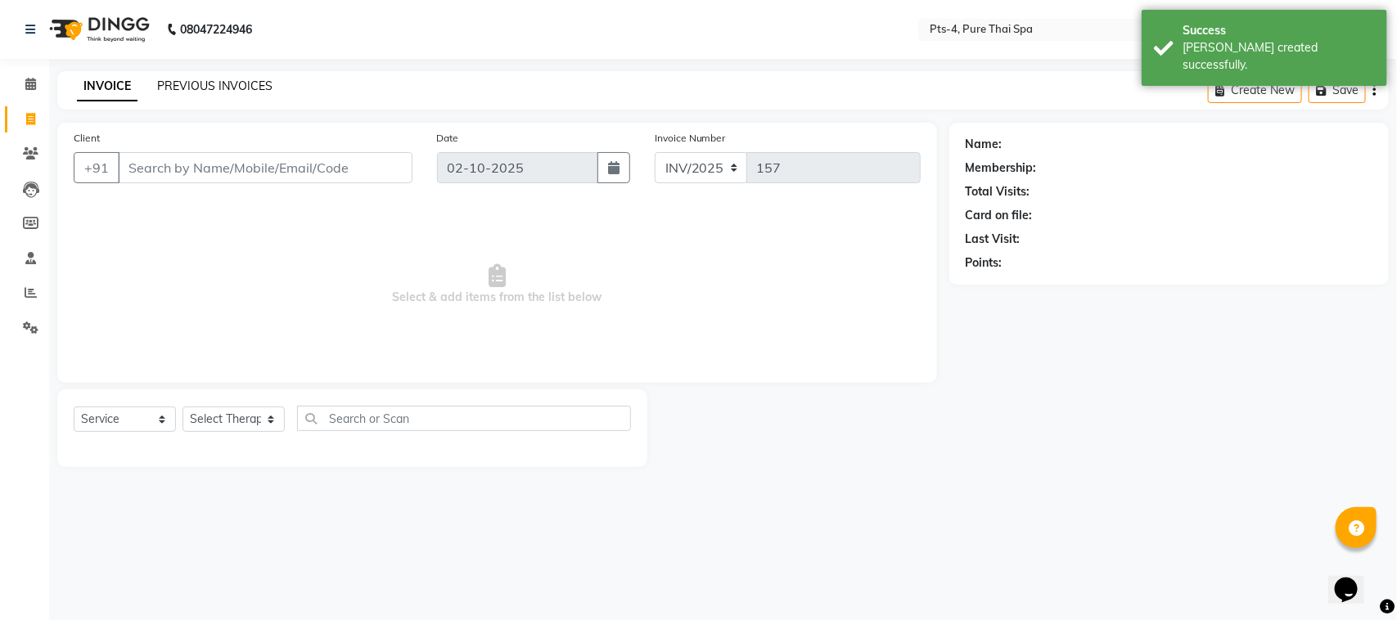
click at [214, 88] on link "PREVIOUS INVOICES" at bounding box center [214, 86] width 115 height 15
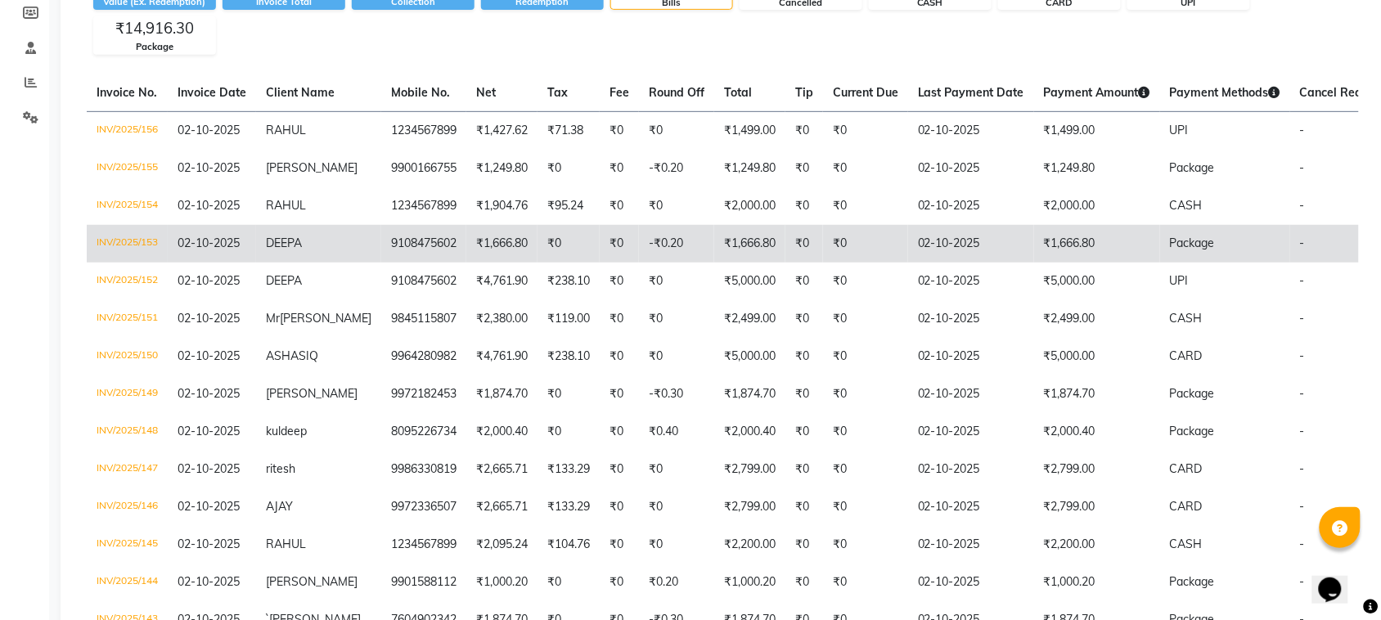
scroll to position [205, 0]
